Goal: Find specific page/section: Find specific page/section

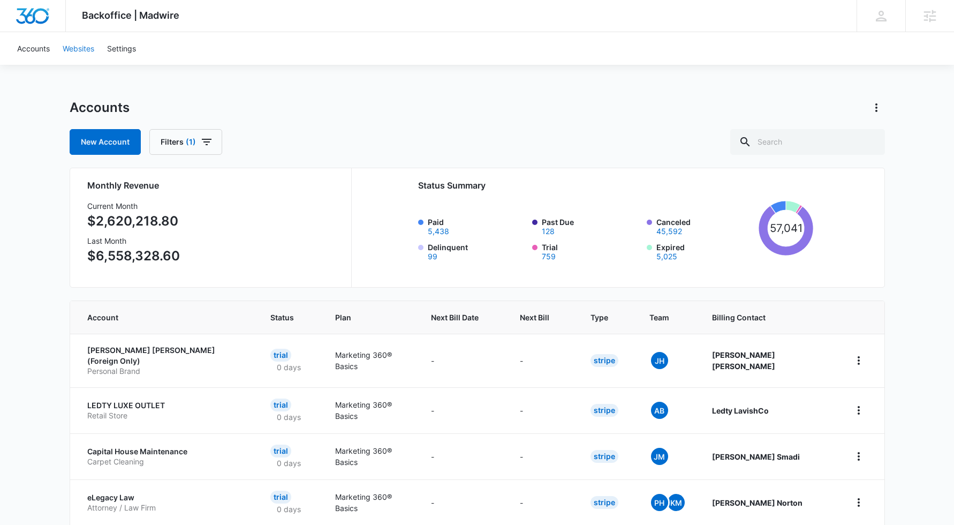
click at [73, 51] on link "Websites" at bounding box center [78, 48] width 44 height 33
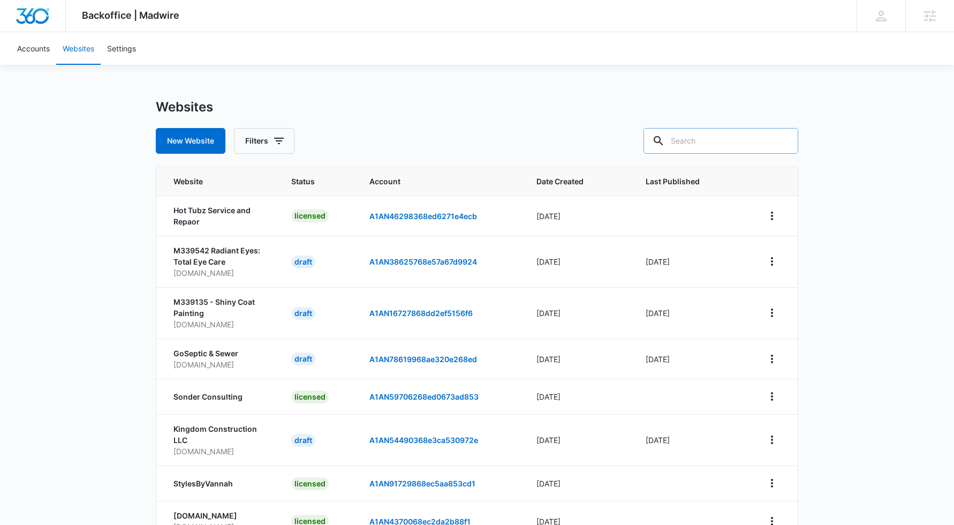
click at [749, 144] on input "text" at bounding box center [721, 141] width 155 height 26
type input "zilker digital"
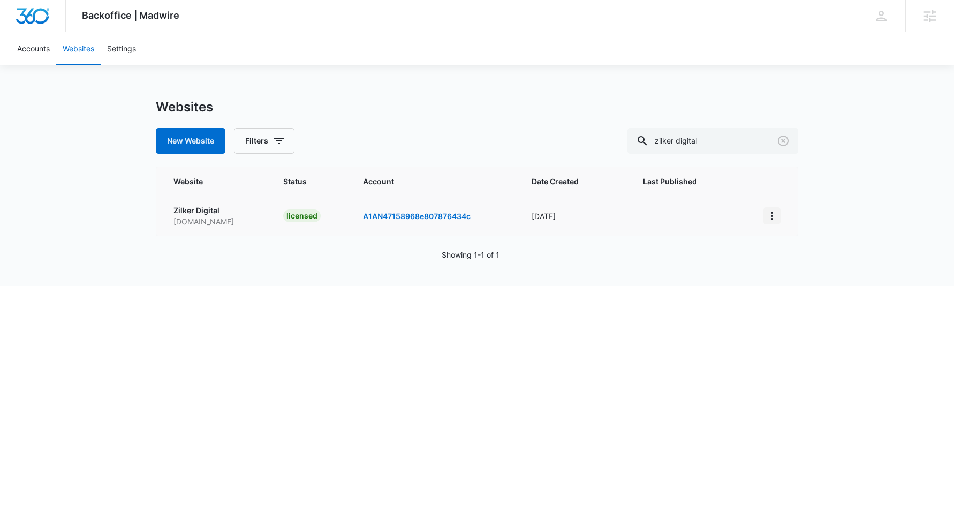
click at [769, 207] on button "View More" at bounding box center [772, 215] width 17 height 17
click at [777, 247] on link "Edit Website" at bounding box center [798, 245] width 43 height 9
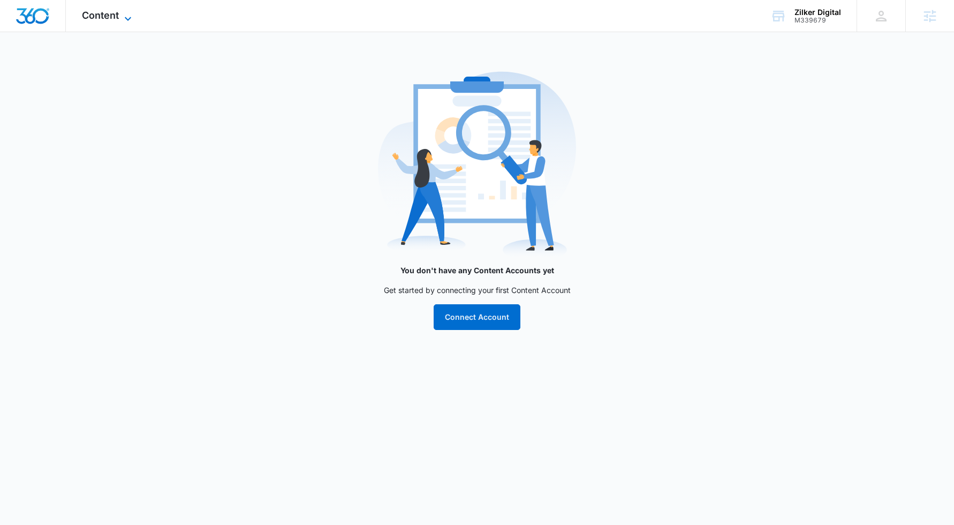
click at [122, 17] on icon at bounding box center [128, 18] width 13 height 13
